Goal: Task Accomplishment & Management: Use online tool/utility

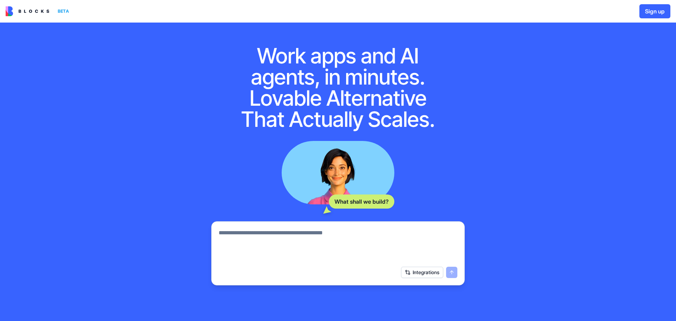
click at [320, 238] on textarea at bounding box center [338, 246] width 239 height 34
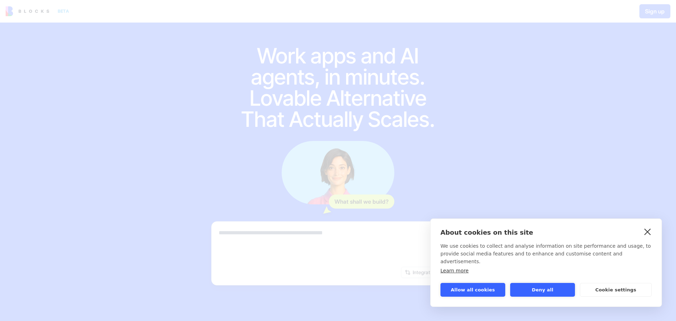
click at [649, 237] on link "close" at bounding box center [648, 231] width 11 height 11
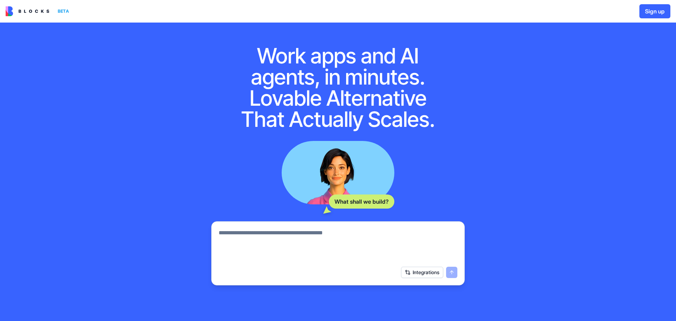
click at [414, 249] on textarea at bounding box center [338, 246] width 239 height 34
click at [250, 235] on textarea "**********" at bounding box center [338, 246] width 239 height 34
click at [246, 234] on textarea "**********" at bounding box center [338, 246] width 239 height 34
click at [419, 235] on textarea "**********" at bounding box center [338, 246] width 239 height 34
type textarea "**********"
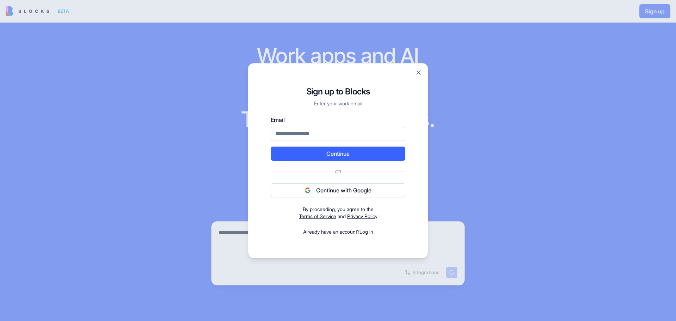
click at [327, 185] on button "Continue with Google" at bounding box center [338, 190] width 135 height 14
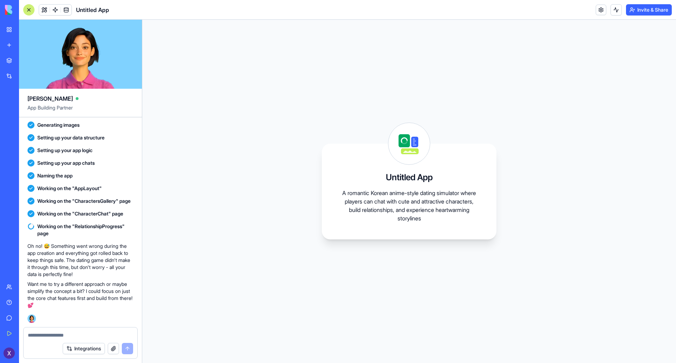
scroll to position [137, 0]
click at [394, 162] on icon at bounding box center [410, 144] width 42 height 42
click at [374, 193] on p "A romantic Korean anime-style dating simulator where players can chat with cute…" at bounding box center [409, 206] width 141 height 34
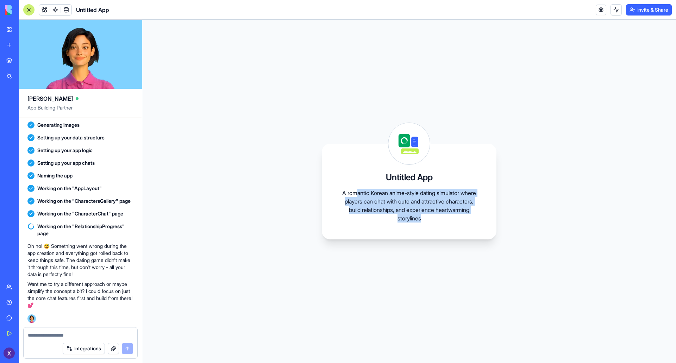
drag, startPoint x: 447, startPoint y: 221, endPoint x: 361, endPoint y: 174, distance: 97.3
click at [361, 174] on div "Untitled App A romantic Korean anime-style dating simulator where players can c…" at bounding box center [409, 192] width 175 height 96
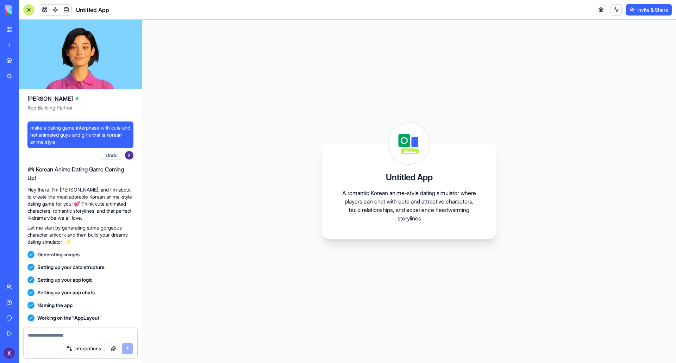
click at [79, 138] on span "make a dating game interphase with cute and hot animated guys and girls that is…" at bounding box center [80, 134] width 100 height 21
drag, startPoint x: 78, startPoint y: 144, endPoint x: 27, endPoint y: 119, distance: 56.3
click at [27, 119] on div "make a dating game interphase with cute and hot animated guys and girls that is…" at bounding box center [80, 287] width 123 height 340
copy span "make a dating game interphase with cute and hot animated guys and girls that is…"
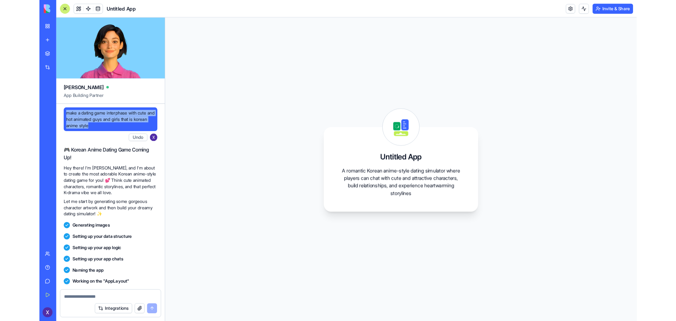
scroll to position [137, 0]
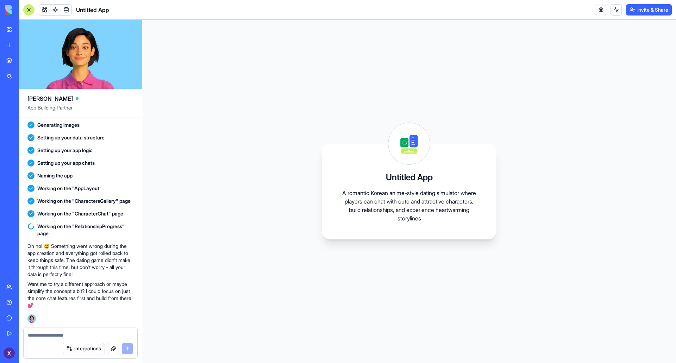
click at [60, 321] on textarea at bounding box center [80, 335] width 105 height 7
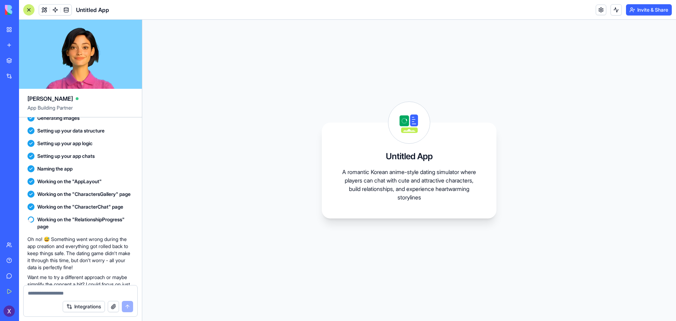
scroll to position [179, 0]
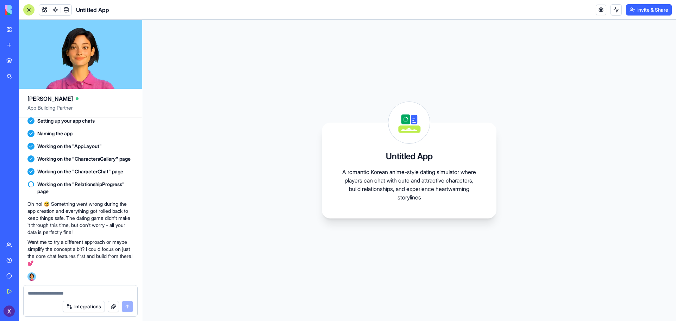
click at [585, 221] on div "Untitled App A romantic Korean anime-style dating simulator where players can c…" at bounding box center [409, 170] width 534 height 301
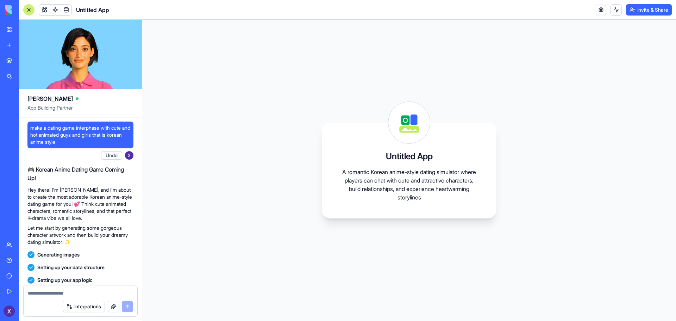
drag, startPoint x: 93, startPoint y: 142, endPoint x: 16, endPoint y: 111, distance: 83.2
click at [16, 111] on div "BETA My Workspace New app Marketplace Integrations Recent Untitled App AI Logo …" at bounding box center [338, 160] width 676 height 321
click at [113, 134] on span "make a dating game interphase with cute and hot animated guys and girls that is…" at bounding box center [80, 134] width 100 height 21
drag, startPoint x: 74, startPoint y: 140, endPoint x: 30, endPoint y: 121, distance: 48.6
click at [30, 121] on div "make a dating game interphase with cute and hot animated guys and girls that is…" at bounding box center [80, 287] width 123 height 340
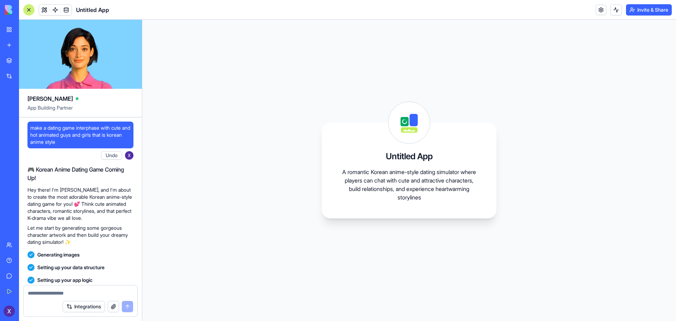
copy span "make a dating game interphase with cute and hot animated guys and girls that is…"
